Goal: Information Seeking & Learning: Learn about a topic

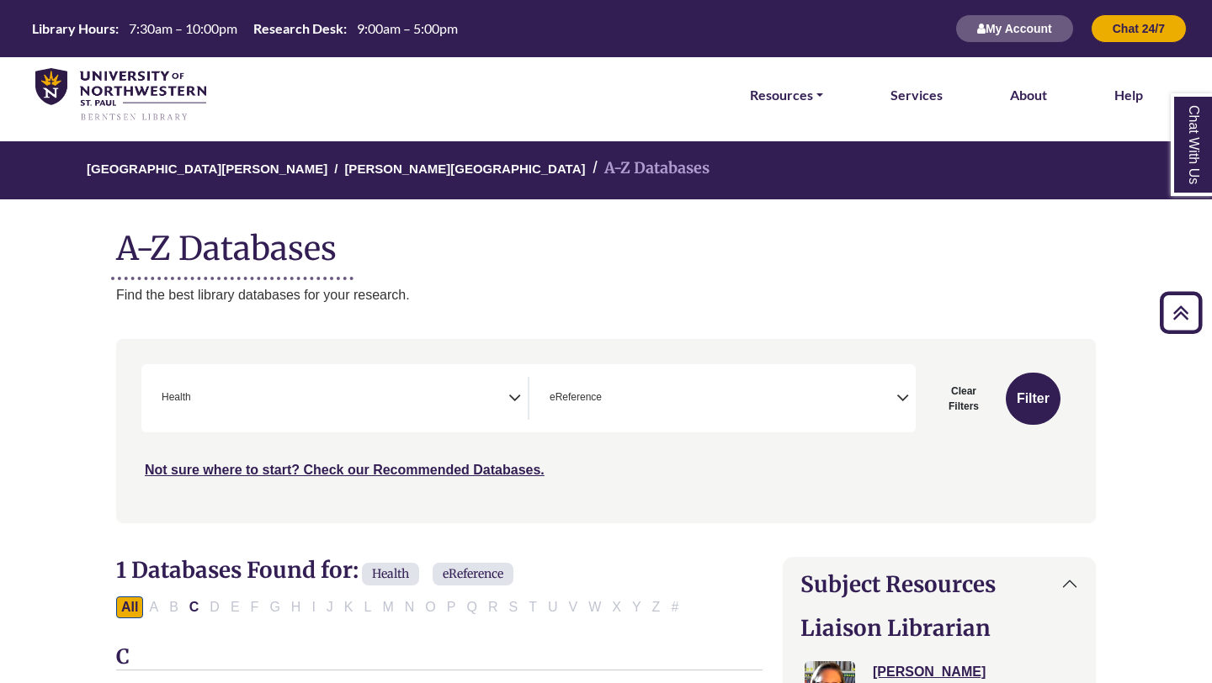
select select "*****"
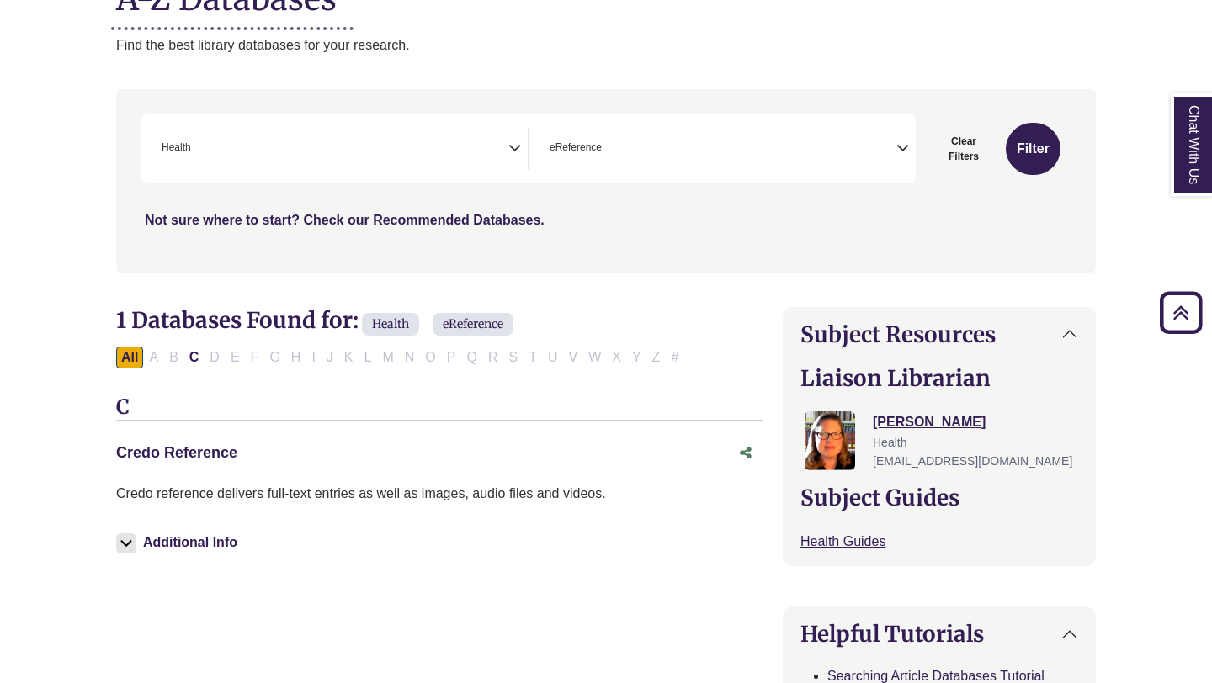
scroll to position [232, 0]
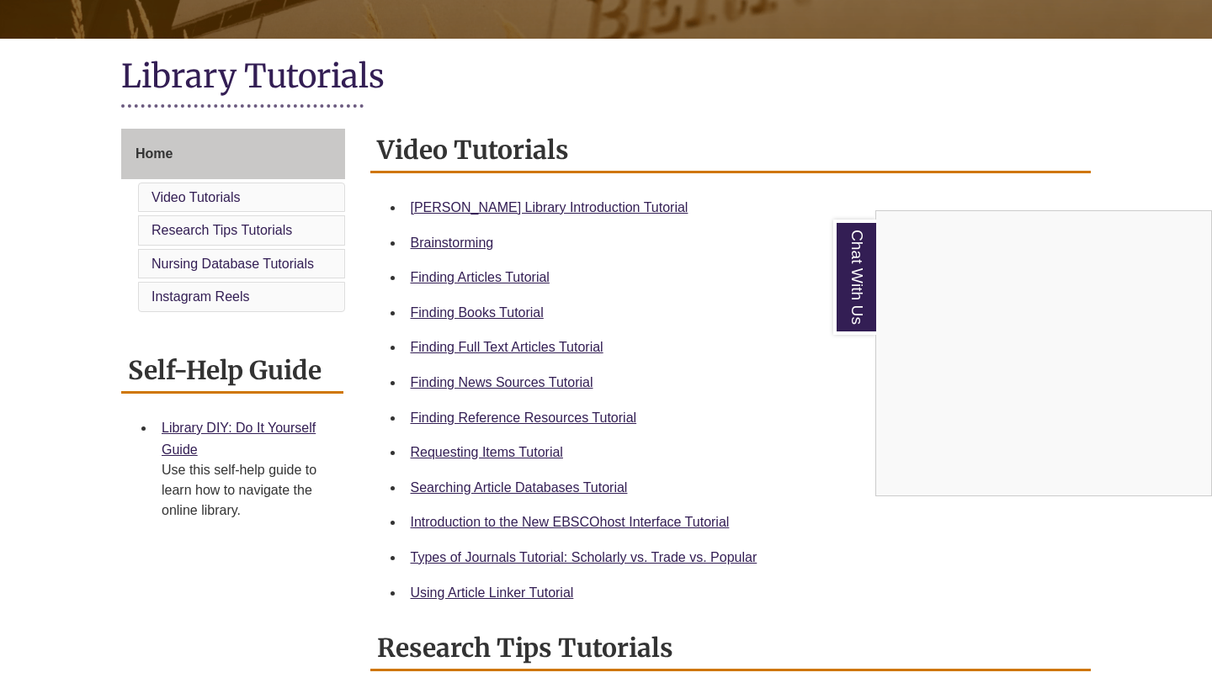
scroll to position [349, 0]
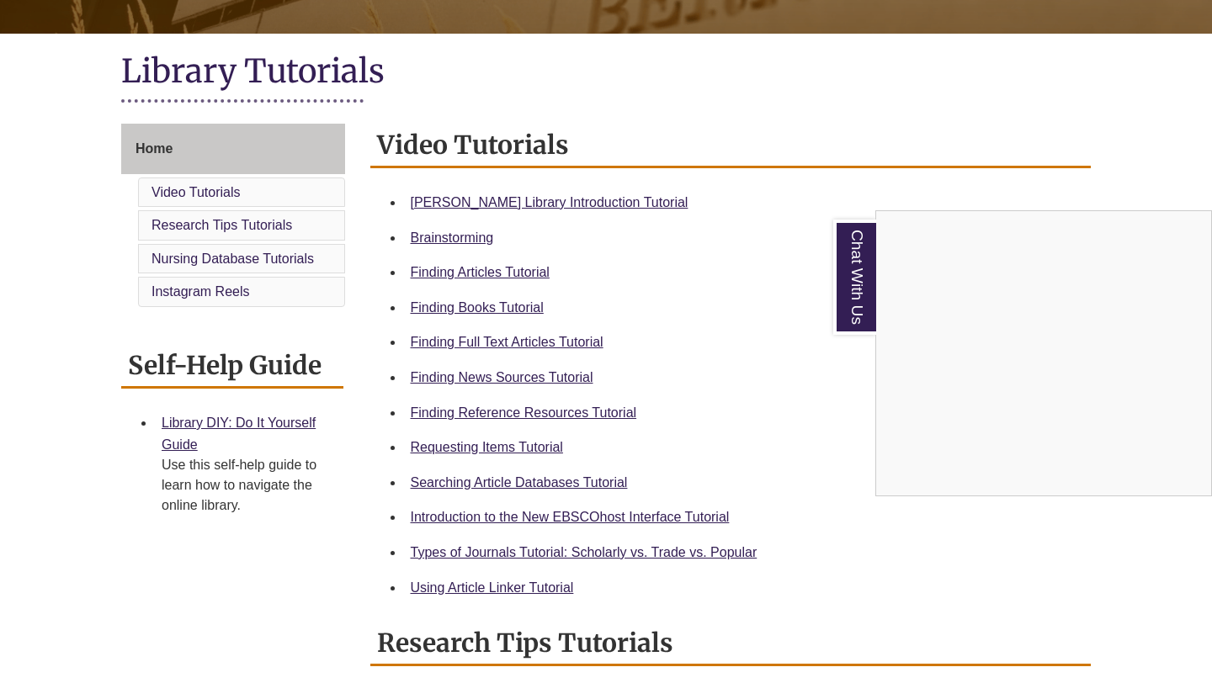
click at [444, 375] on div "Chat With Us" at bounding box center [606, 341] width 1212 height 683
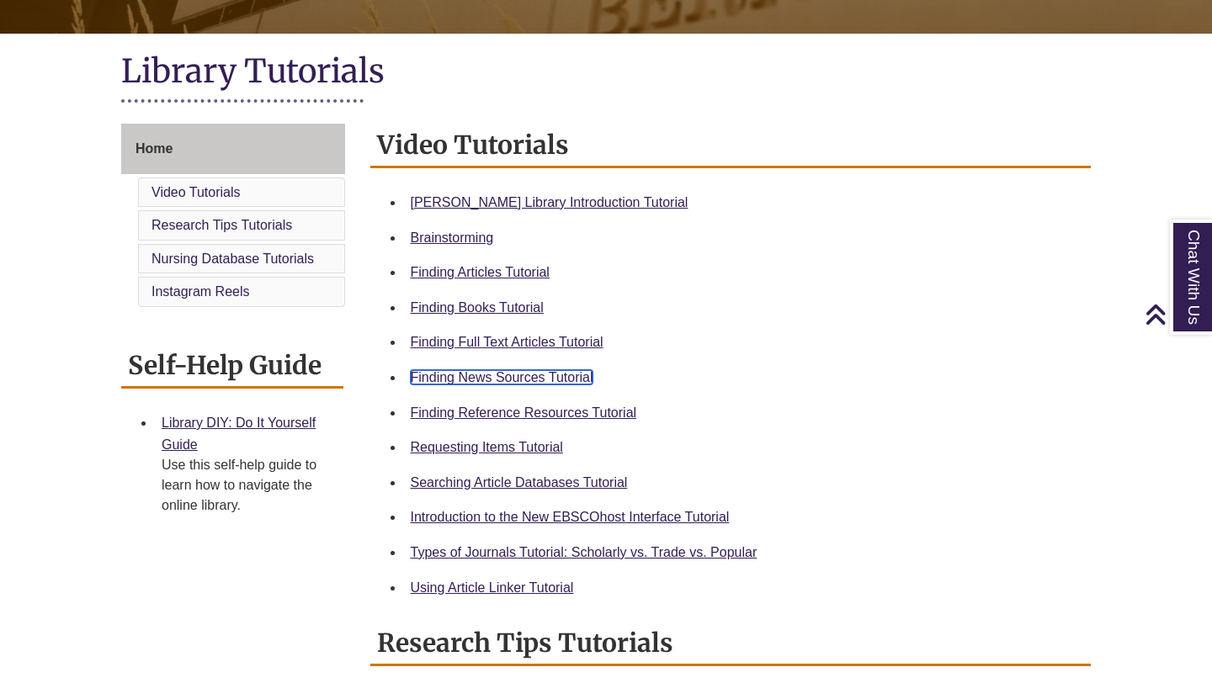
click at [452, 376] on link "Finding News Sources Tutorial" at bounding box center [502, 377] width 183 height 14
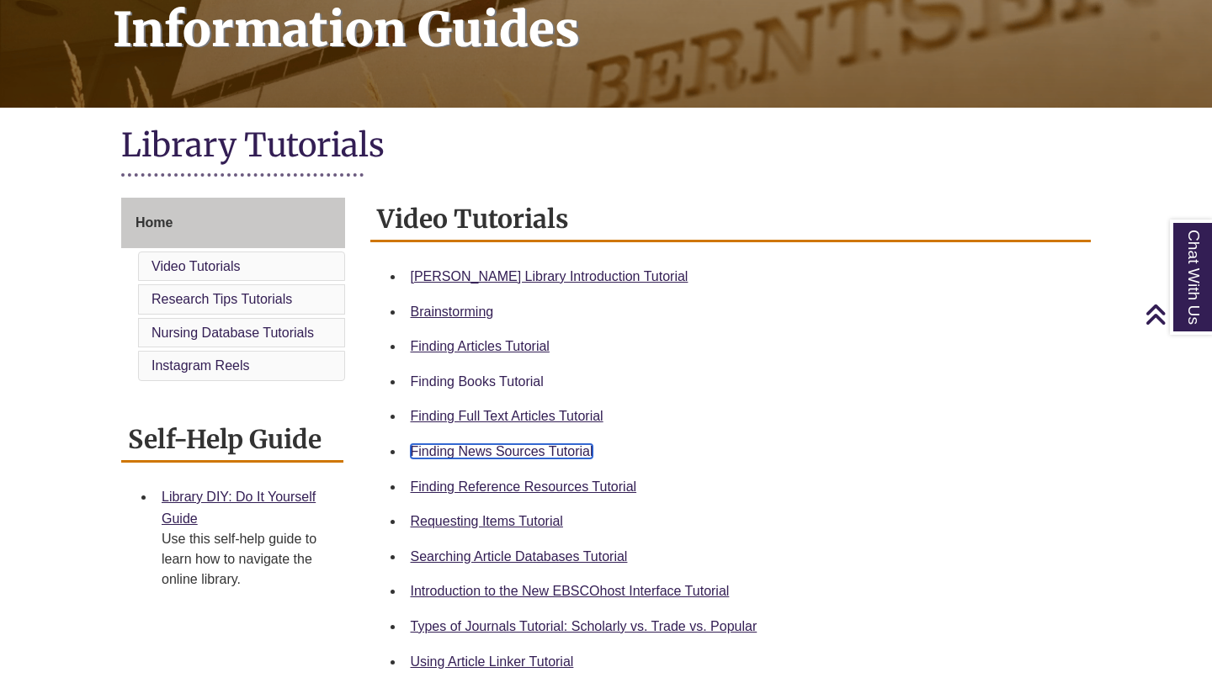
scroll to position [263, 0]
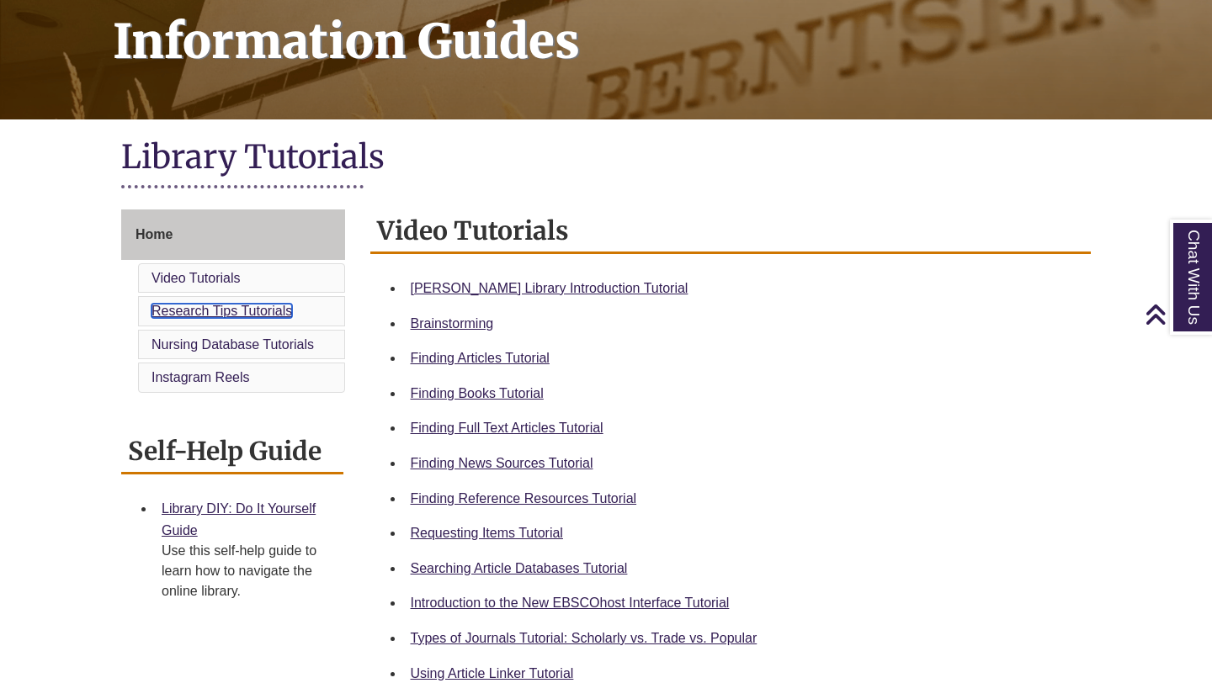
click at [162, 312] on link "Research Tips Tutorials" at bounding box center [221, 311] width 141 height 14
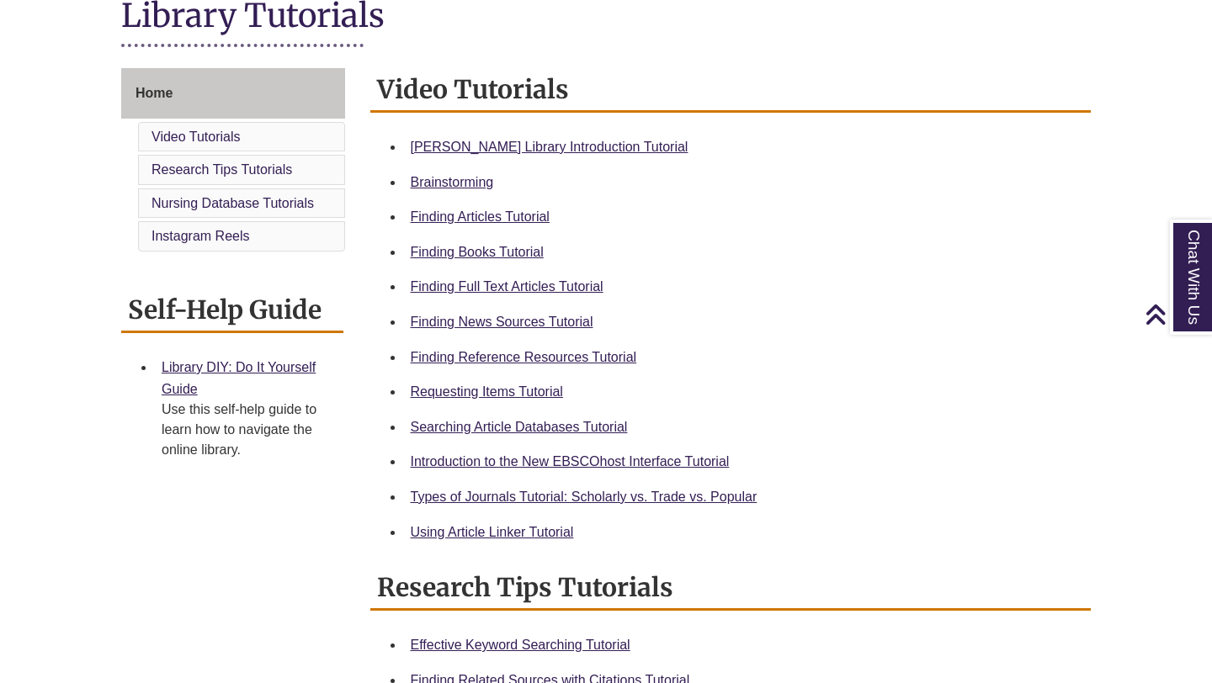
scroll to position [404, 0]
click at [481, 319] on link "Finding News Sources Tutorial" at bounding box center [502, 323] width 183 height 14
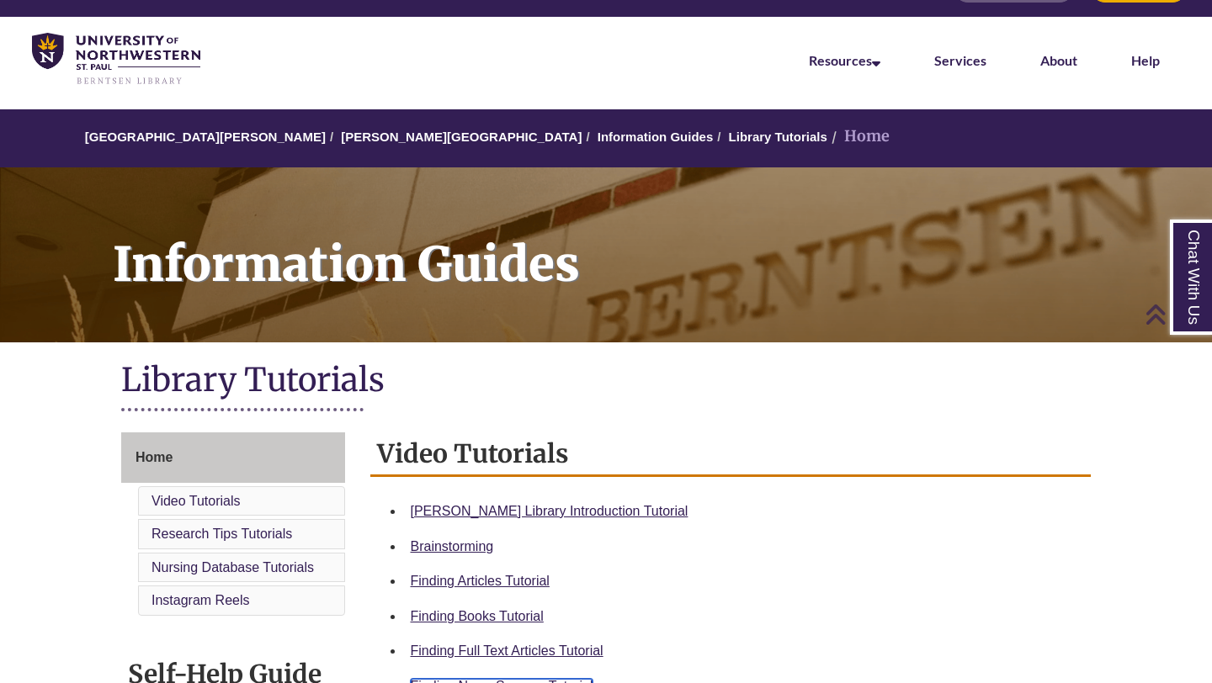
scroll to position [40, 0]
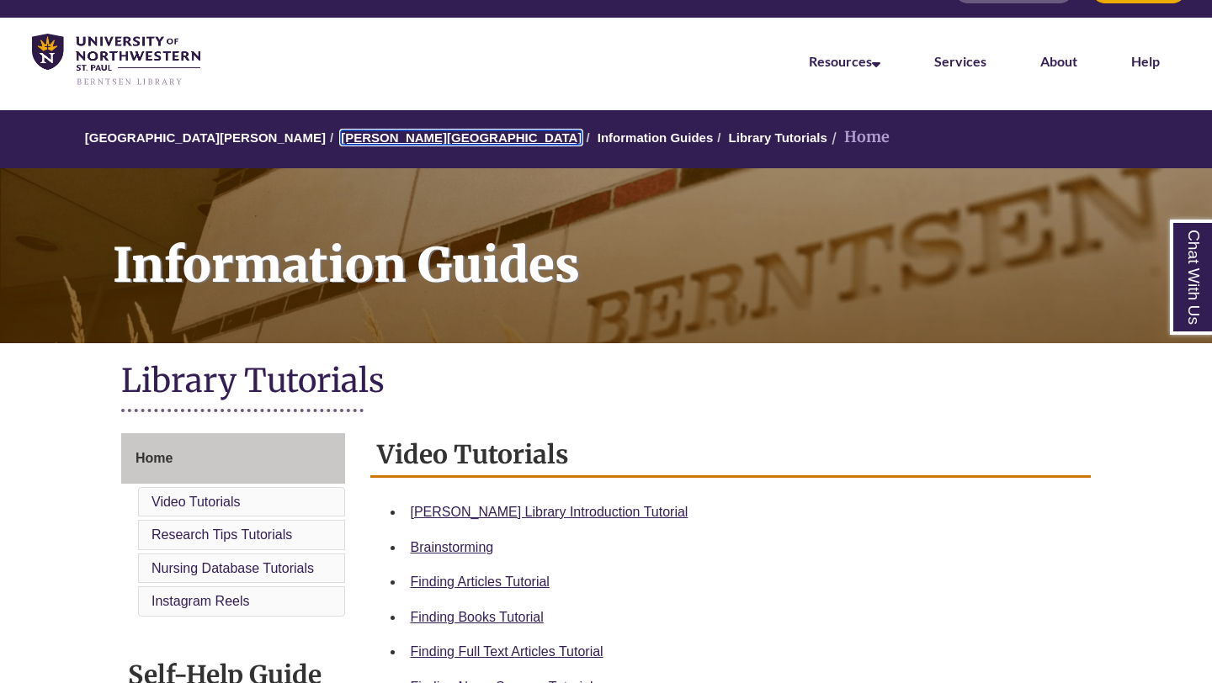
click at [350, 136] on link "[PERSON_NAME][GEOGRAPHIC_DATA]" at bounding box center [461, 137] width 241 height 14
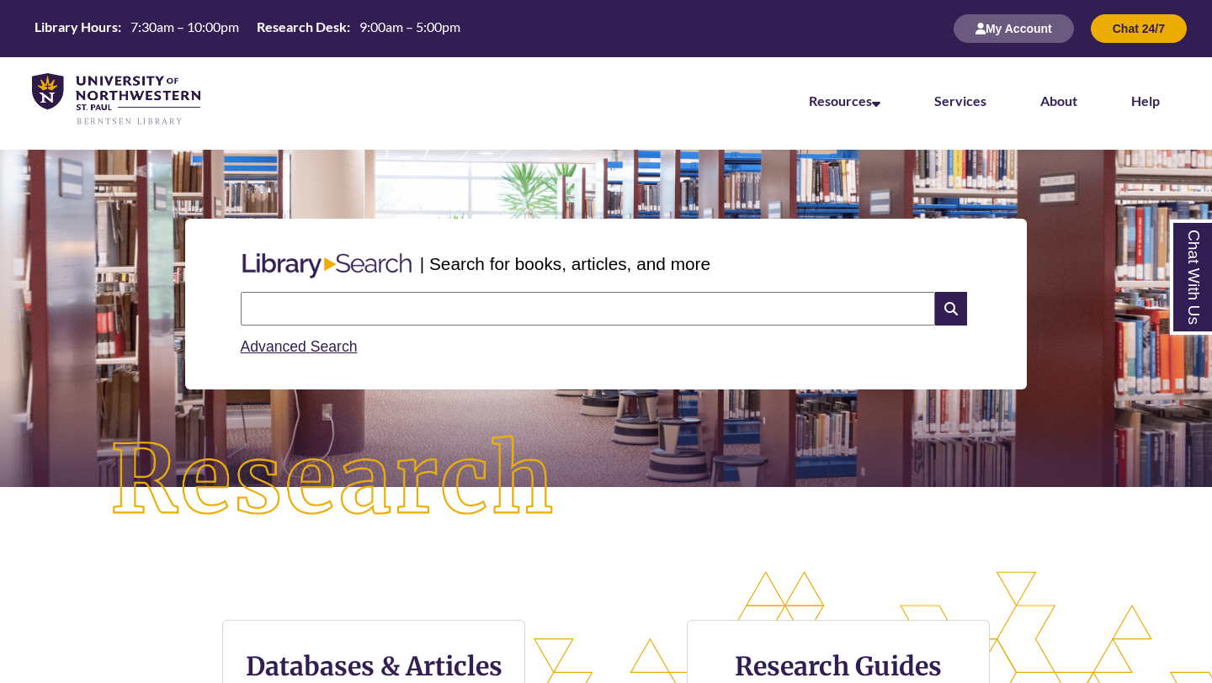
click at [351, 322] on input "text" at bounding box center [588, 309] width 694 height 34
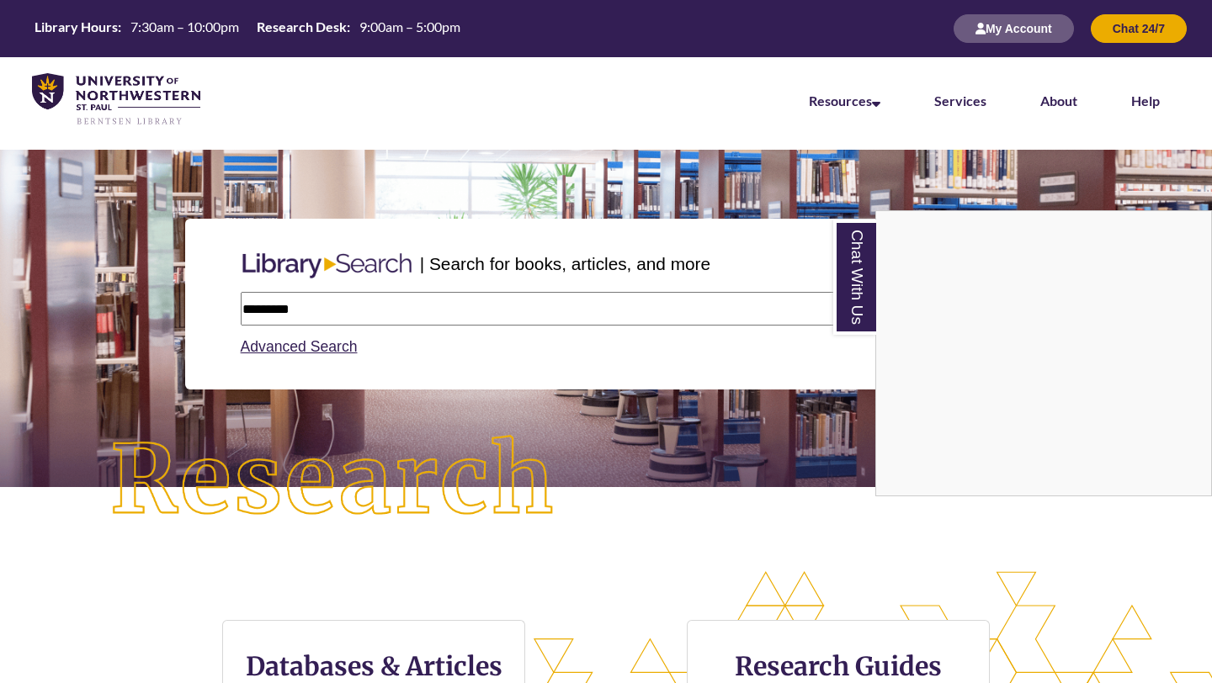
type input "********"
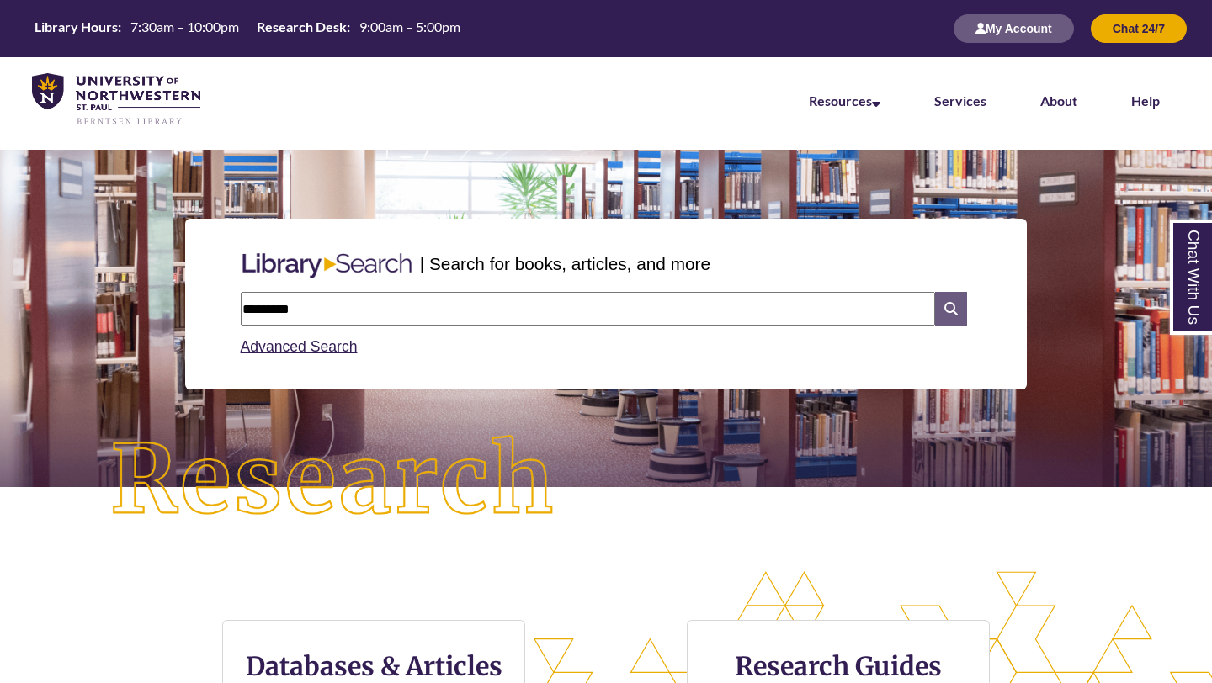
click at [953, 316] on icon at bounding box center [951, 309] width 32 height 34
